Goal: Submit feedback/report problem

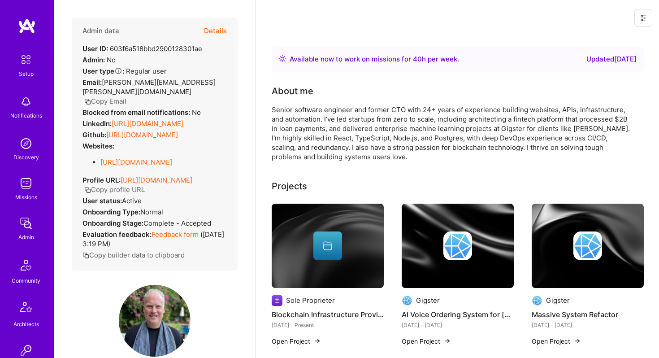
scroll to position [477, 0]
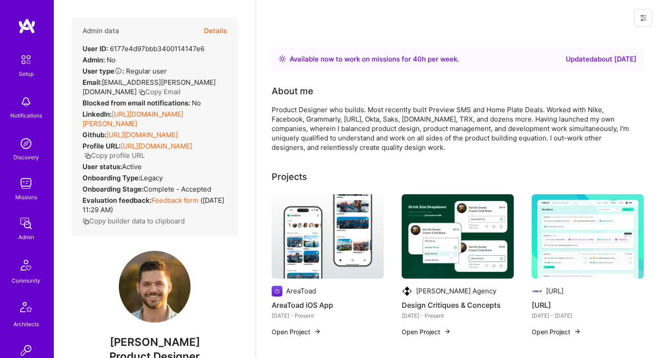
click at [217, 31] on button "Details" at bounding box center [215, 31] width 23 height 26
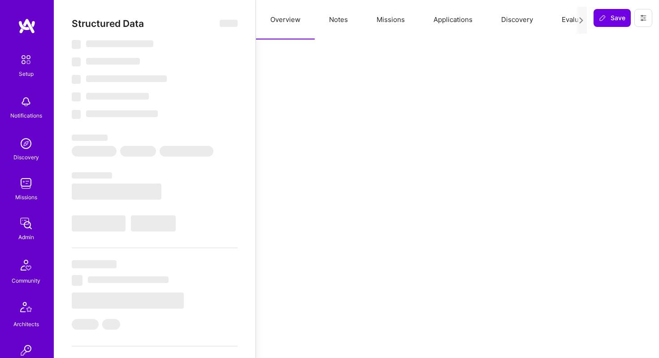
click at [383, 20] on button "Missions" at bounding box center [390, 19] width 57 height 39
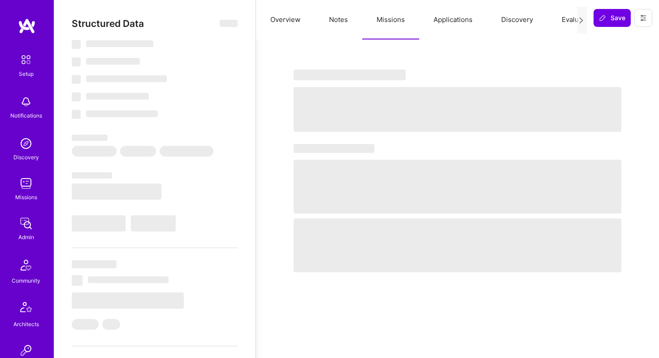
select select "Right Now"
select select "5"
select select "4"
select select "7"
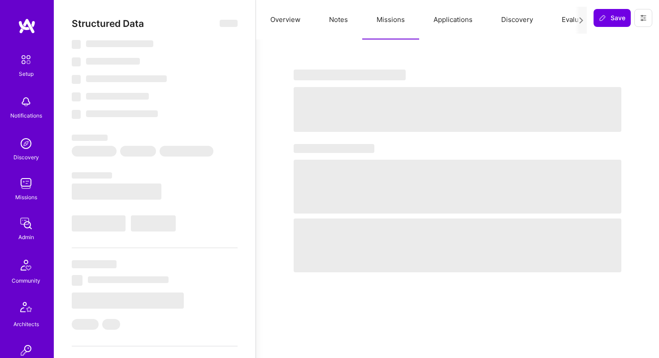
select select "US"
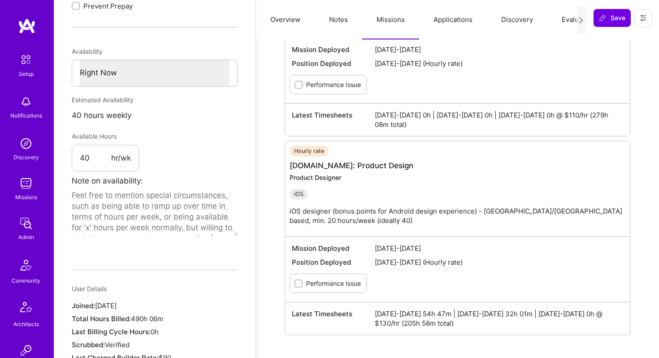
scroll to position [428, 0]
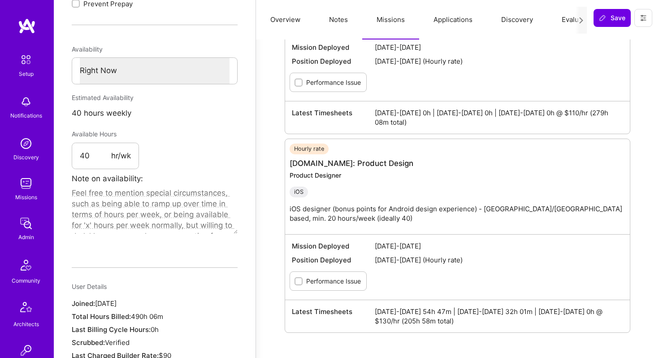
click at [345, 87] on label "Performance Issue" at bounding box center [333, 82] width 55 height 9
click at [303, 86] on input "Performance Issue" at bounding box center [299, 83] width 6 height 6
click at [298, 87] on input "Performance Issue" at bounding box center [299, 83] width 8 height 8
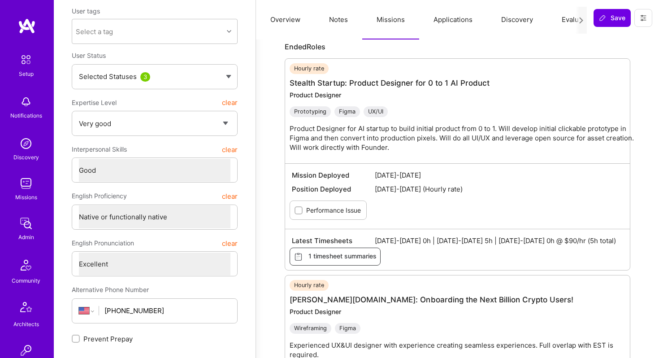
scroll to position [0, 0]
